Goal: Task Accomplishment & Management: Use online tool/utility

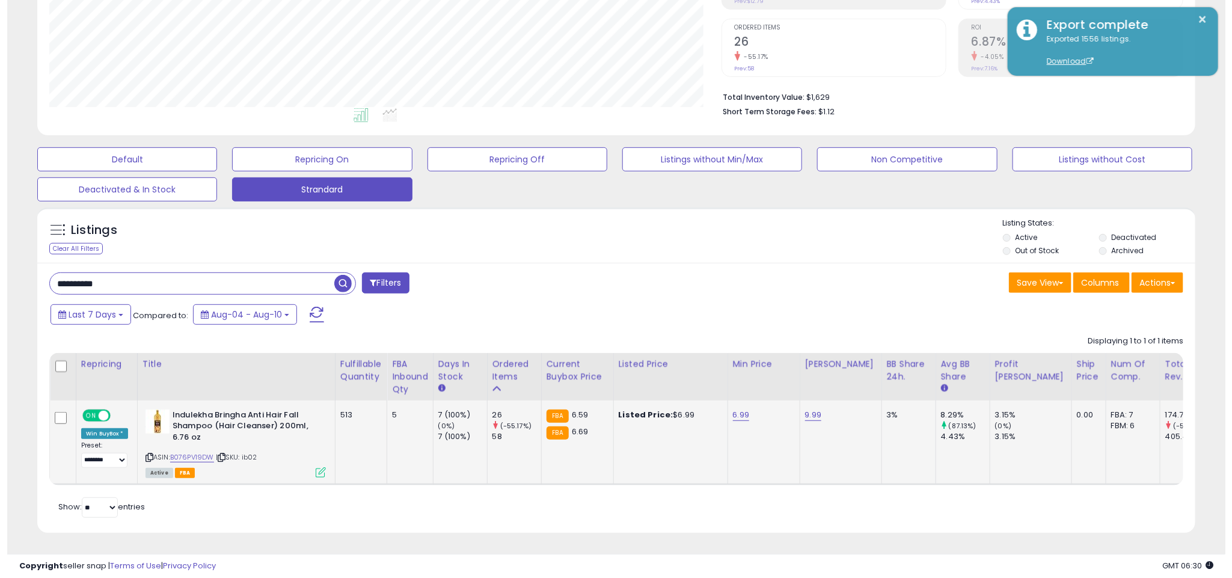
scroll to position [247, 673]
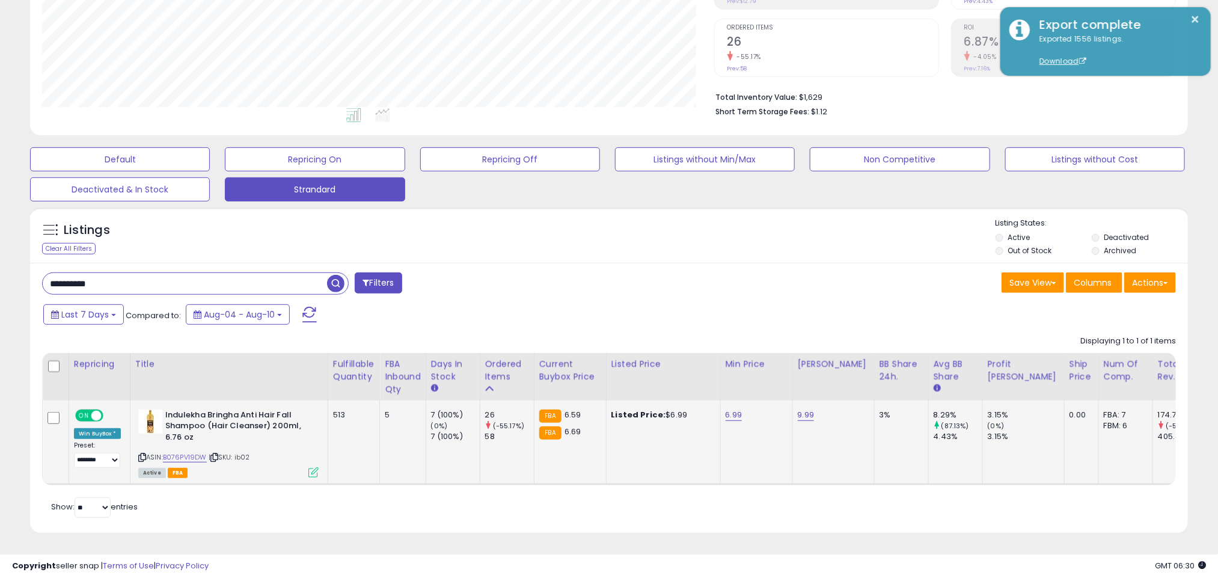
click at [313, 467] on icon at bounding box center [314, 472] width 10 height 10
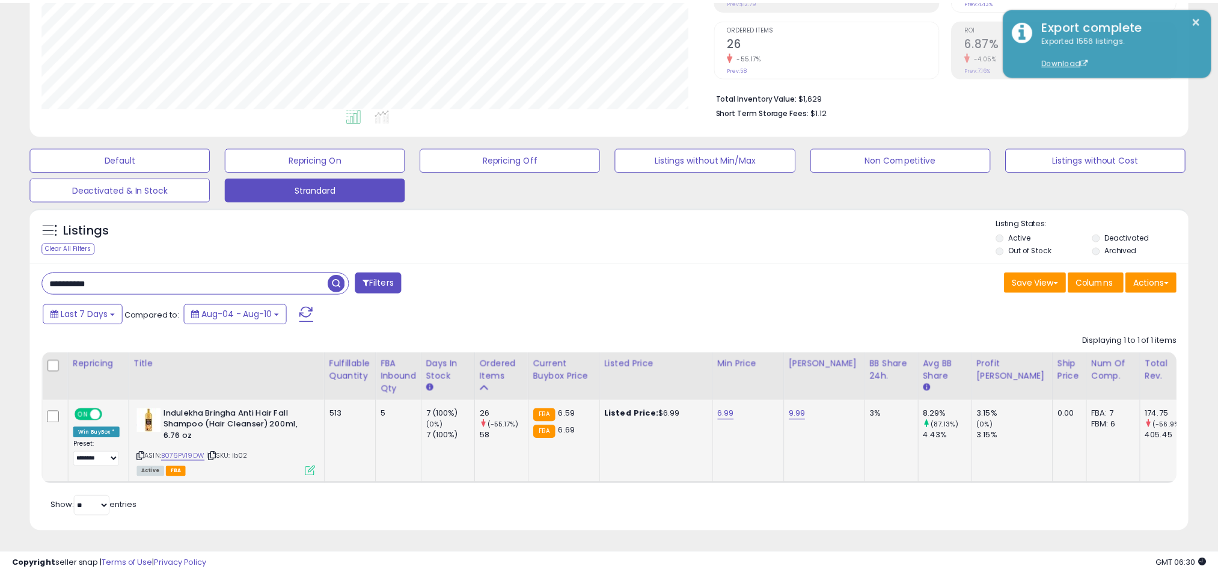
scroll to position [247, 680]
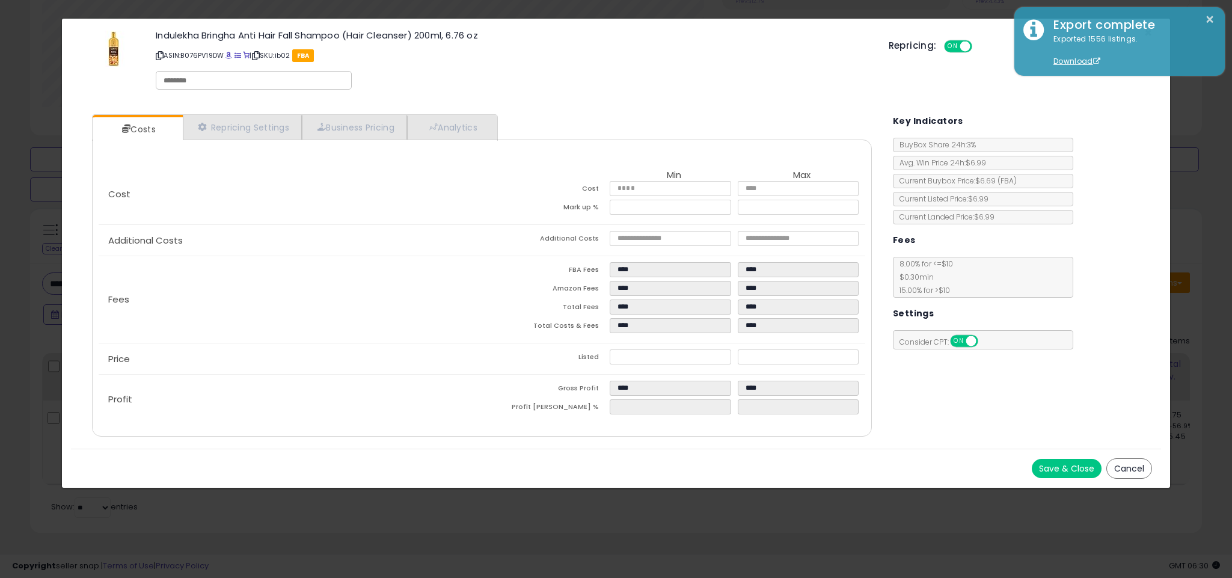
click at [1137, 469] on button "Cancel" at bounding box center [1130, 468] width 46 height 20
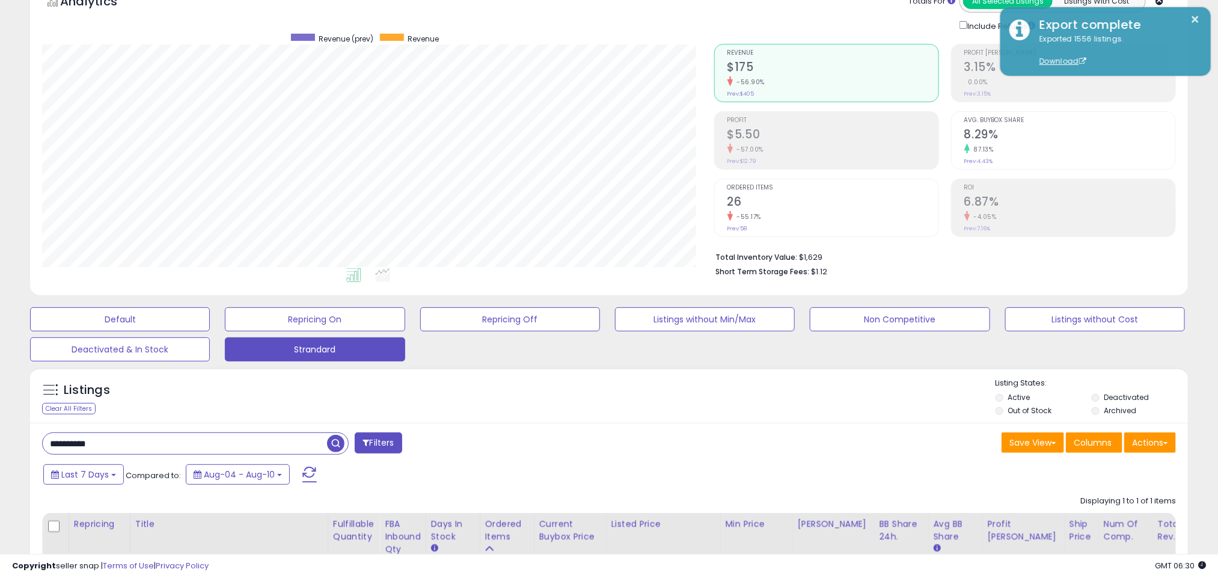
scroll to position [277, 0]
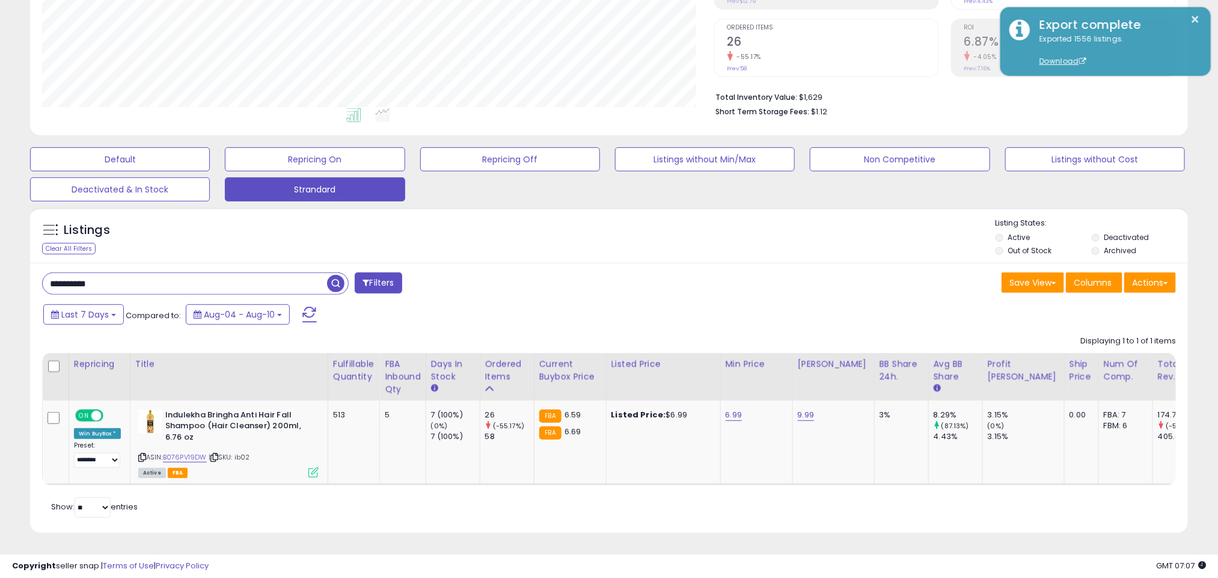
click at [117, 273] on input "**********" at bounding box center [185, 283] width 284 height 21
paste input "text"
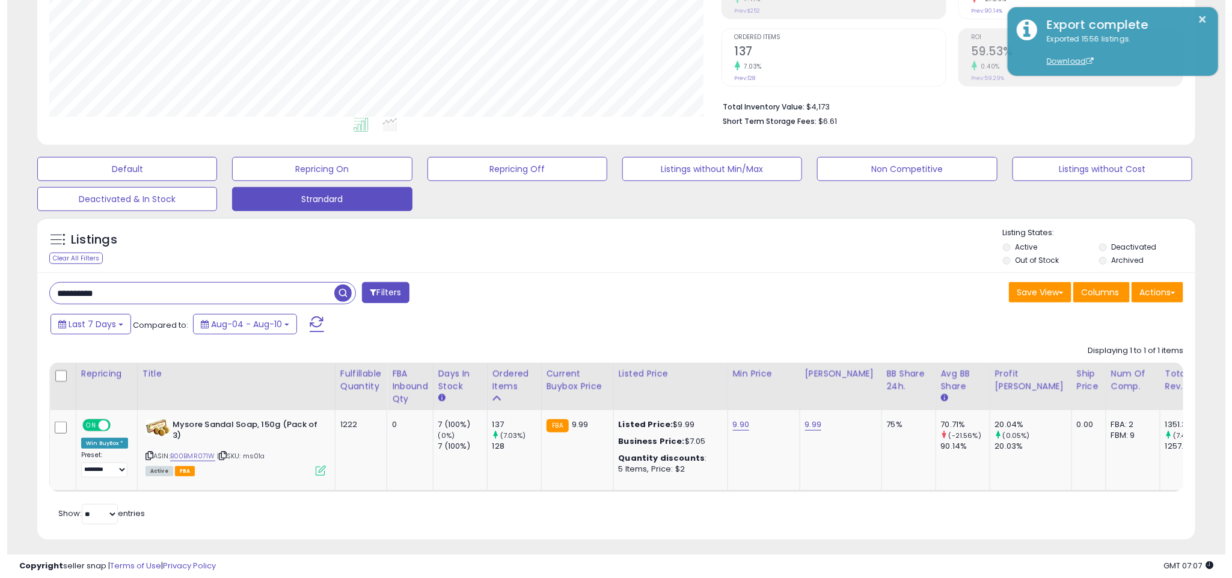
scroll to position [274, 0]
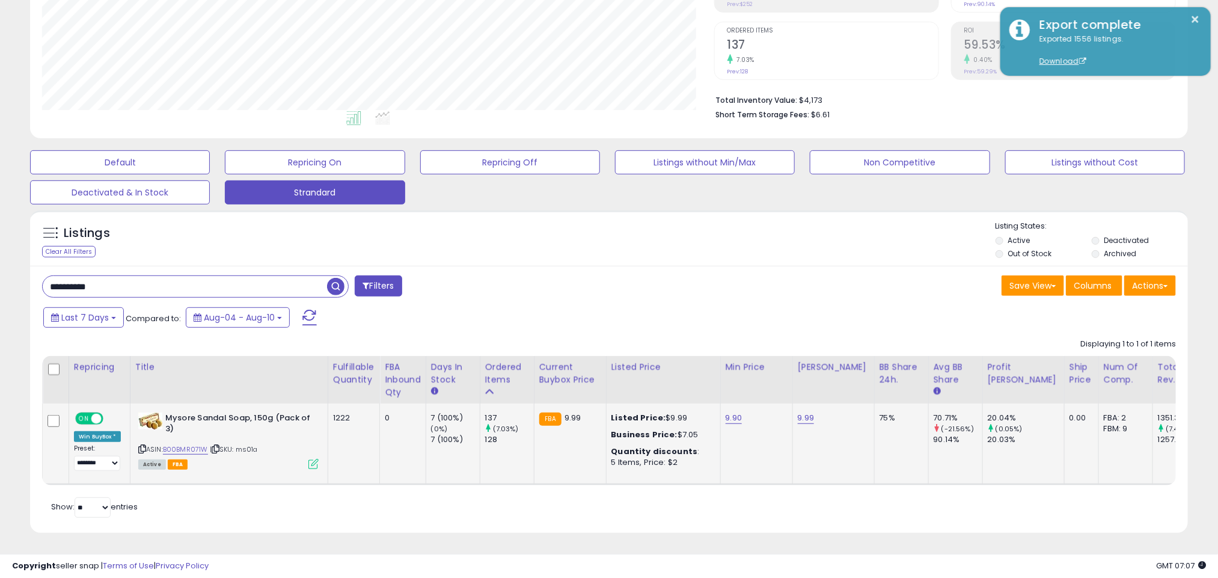
click at [311, 459] on icon at bounding box center [314, 464] width 10 height 10
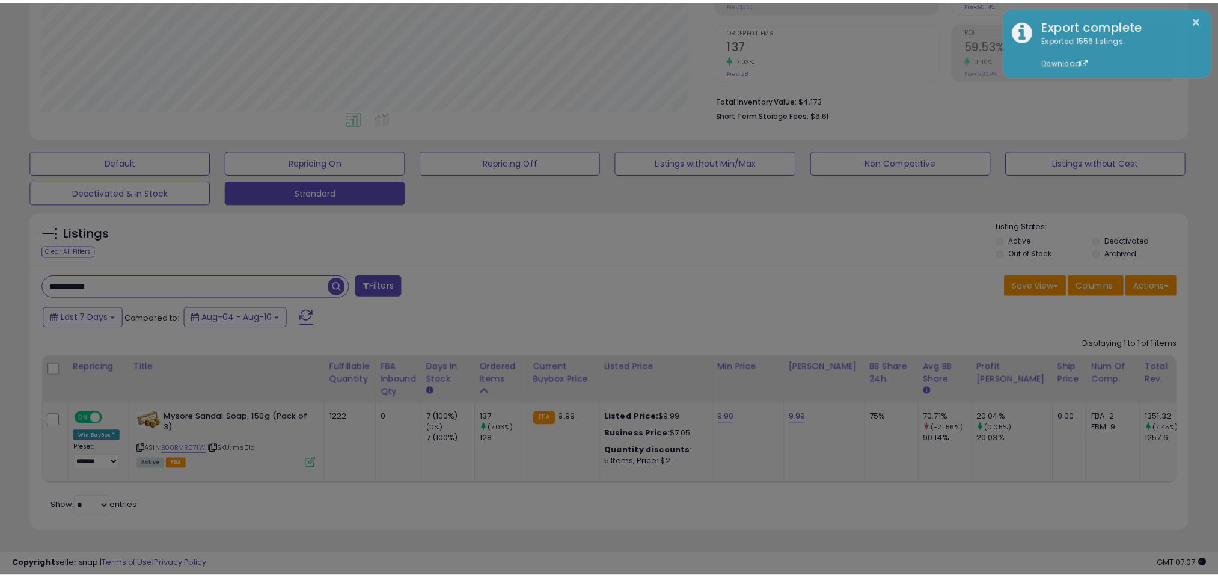
scroll to position [247, 680]
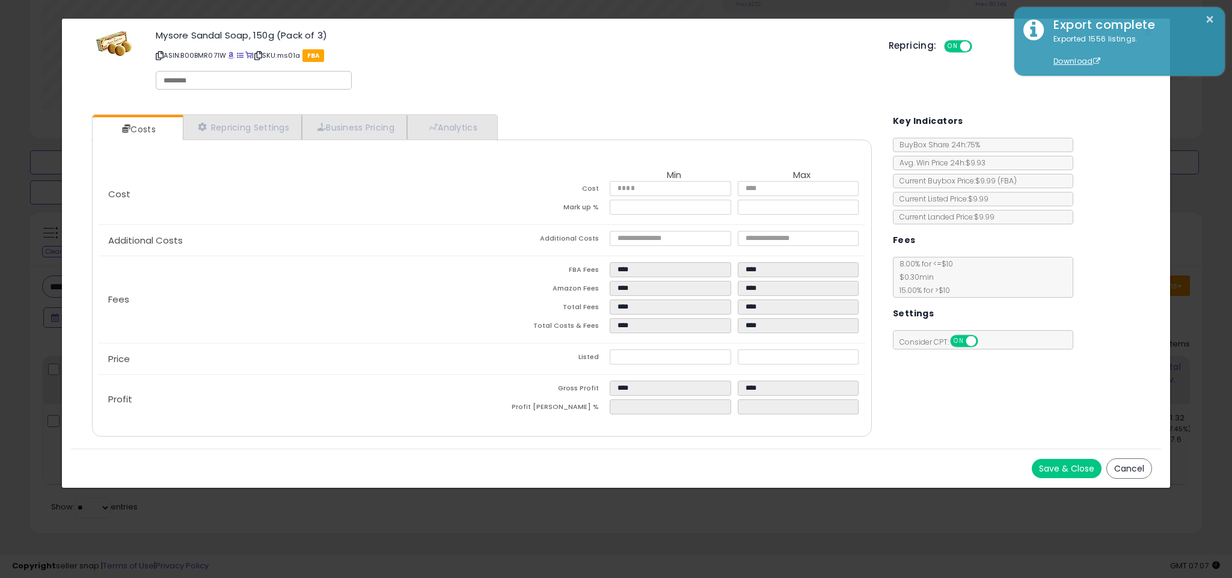
click at [1125, 464] on button "Cancel" at bounding box center [1130, 468] width 46 height 20
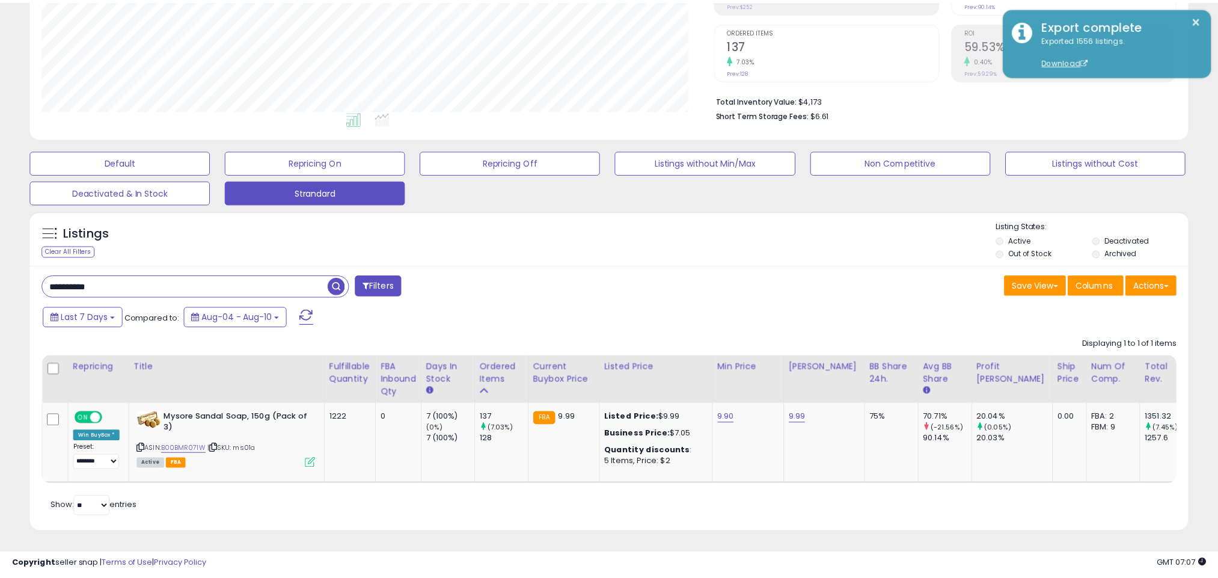
scroll to position [601135, 600709]
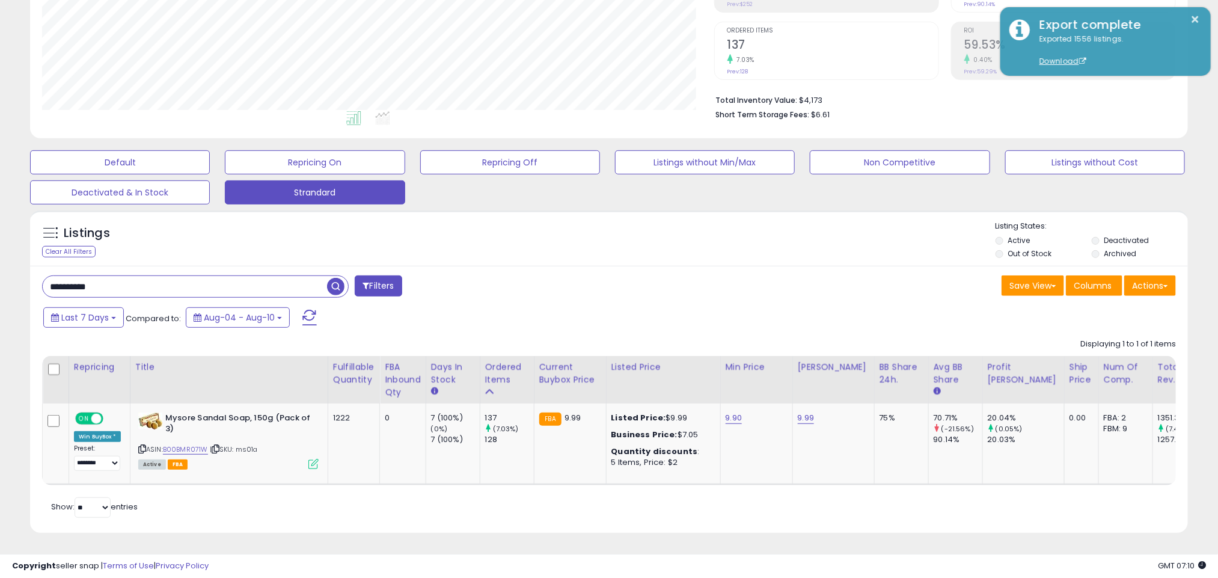
click at [111, 276] on input "**********" at bounding box center [185, 286] width 284 height 21
paste input "text"
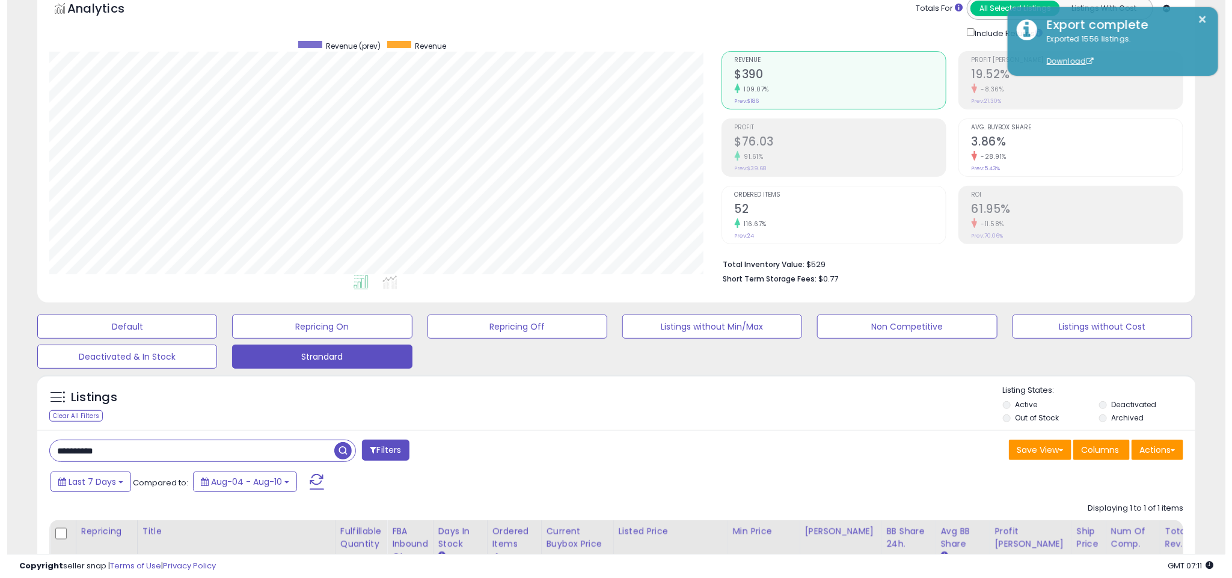
scroll to position [94, 0]
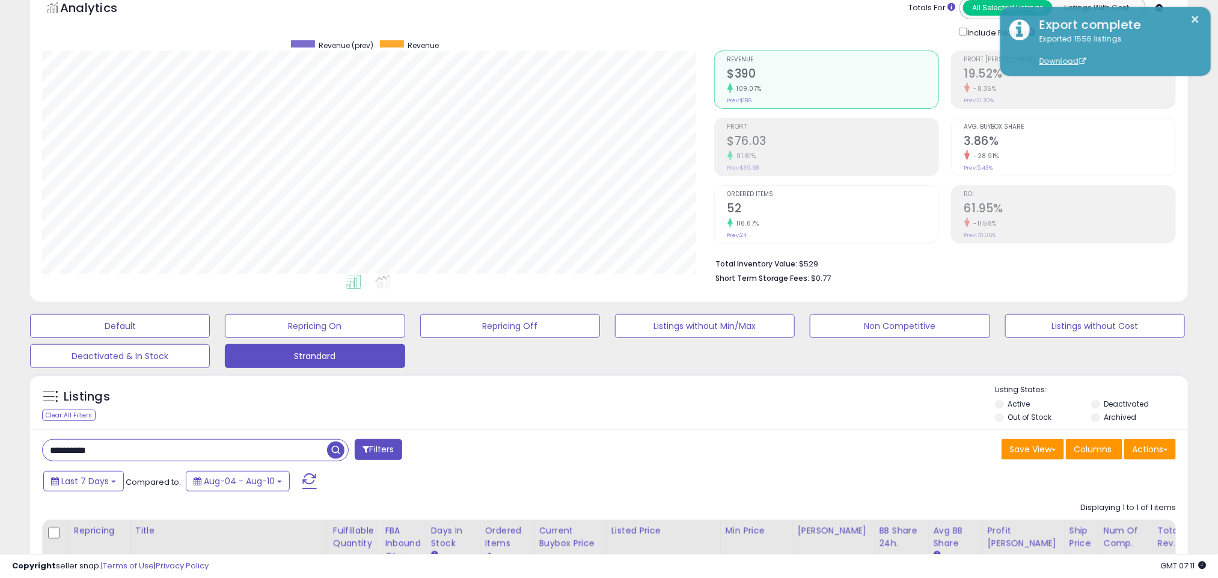
paste input "text"
type input "**********"
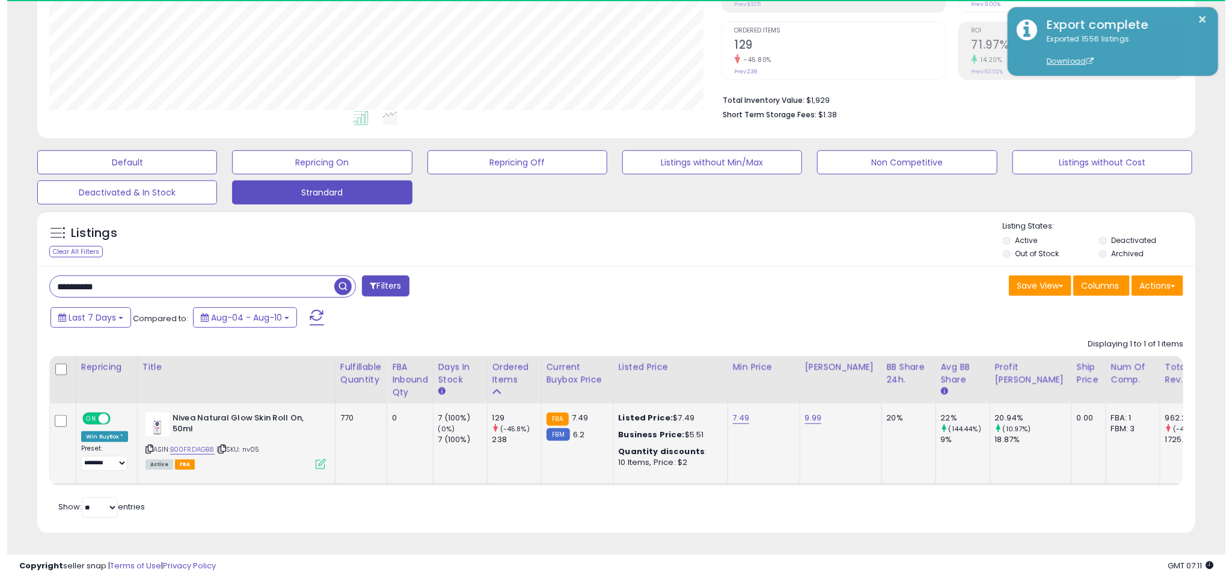
scroll to position [247, 673]
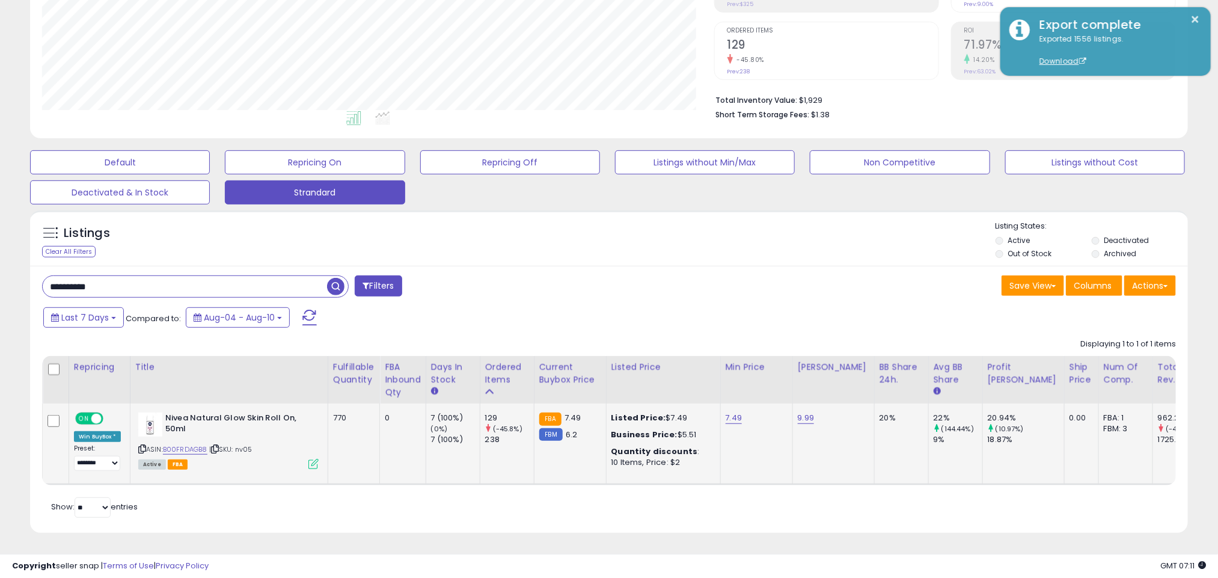
click at [310, 459] on icon at bounding box center [314, 464] width 10 height 10
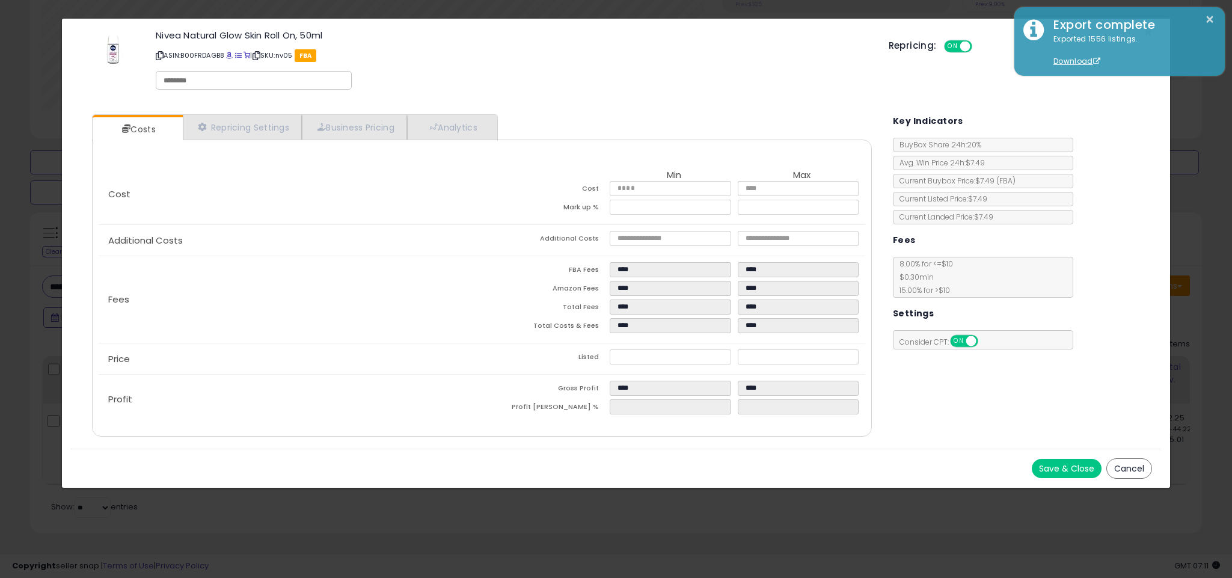
click at [1147, 468] on button "Cancel" at bounding box center [1130, 468] width 46 height 20
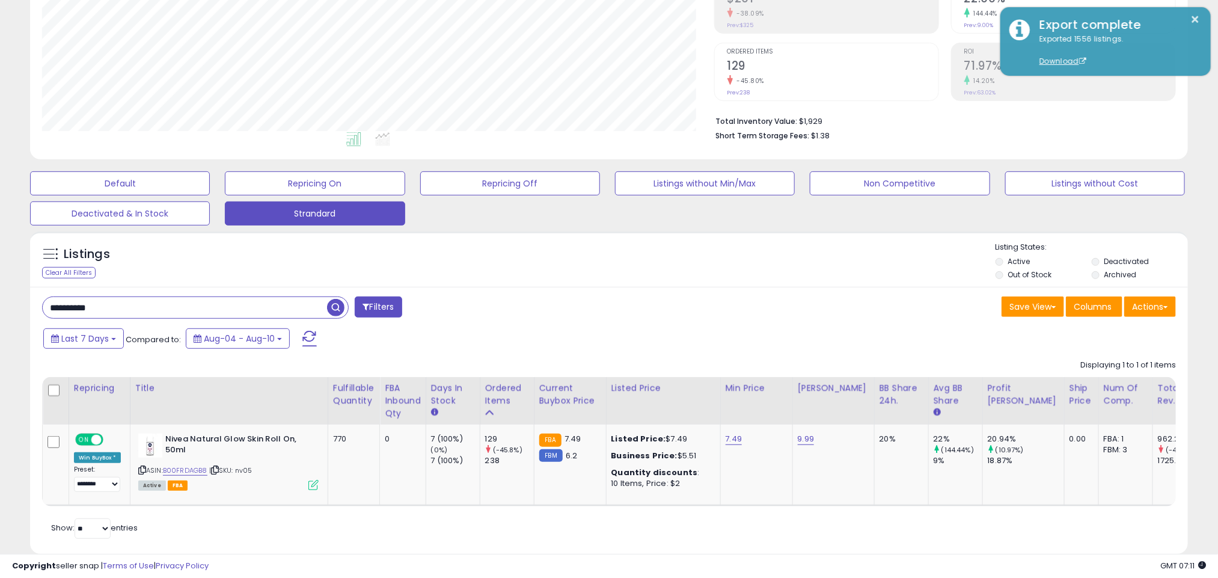
scroll to position [0, 0]
